Goal: Task Accomplishment & Management: Use online tool/utility

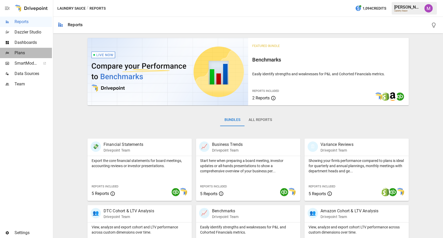
click at [23, 55] on span "Plans" at bounding box center [33, 53] width 37 height 6
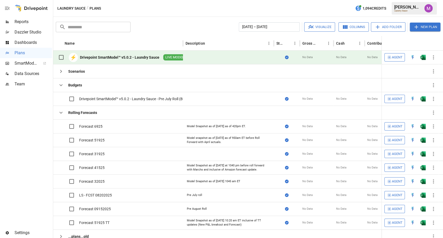
click at [98, 56] on div "Drivepoint SmartModel™ v5.0.2 - Laundry Sauce" at bounding box center [119, 57] width 79 height 5
click at [121, 55] on div "Drivepoint SmartModel™ v5.0.2 - Laundry Sauce" at bounding box center [119, 57] width 79 height 5
click at [136, 52] on div "⚡ Drivepoint SmartModel™ v5.0.2 - Laundry Sauce LIVE MODEL" at bounding box center [121, 57] width 130 height 11
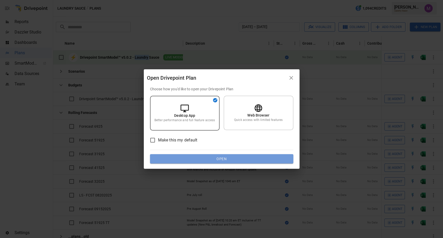
click at [220, 157] on button "Open" at bounding box center [221, 158] width 143 height 9
